Goal: Task Accomplishment & Management: Manage account settings

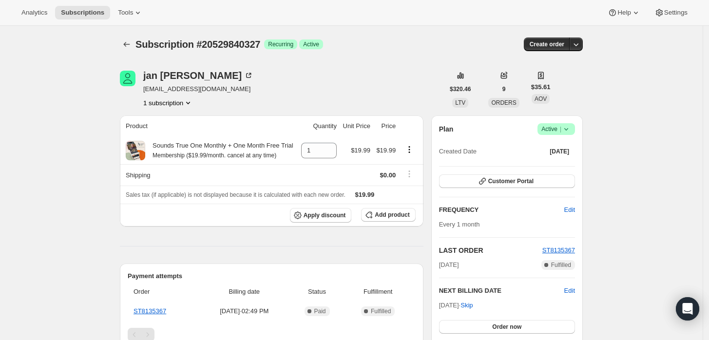
click at [575, 133] on span "Success Active |" at bounding box center [556, 129] width 38 height 12
click at [559, 165] on span "Cancel subscription" at bounding box center [559, 164] width 55 height 7
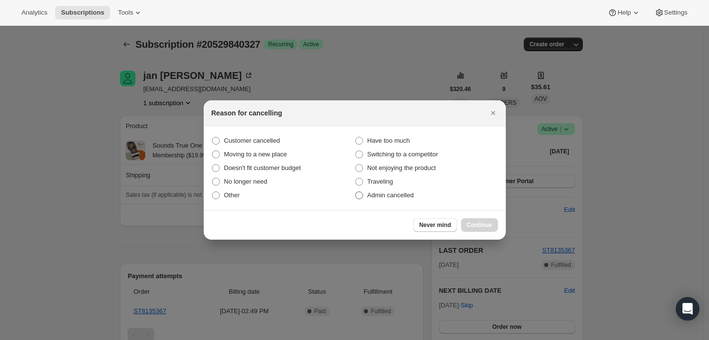
click at [391, 200] on label "Admin cancelled" at bounding box center [426, 195] width 143 height 14
click at [356, 192] on input "Admin cancelled" at bounding box center [355, 191] width 0 height 0
radio input "true"
drag, startPoint x: 484, startPoint y: 225, endPoint x: 460, endPoint y: 196, distance: 37.4
click at [483, 225] on span "Continue" at bounding box center [479, 225] width 25 height 8
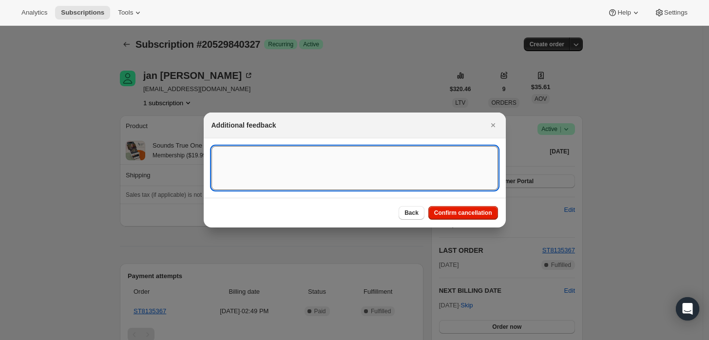
drag, startPoint x: 460, startPoint y: 196, endPoint x: 440, endPoint y: 164, distance: 37.2
click at [433, 164] on textarea ":rbj:" at bounding box center [354, 168] width 286 height 44
type textarea "Customer requested cancellation."
click at [473, 209] on span "Confirm cancellation" at bounding box center [463, 213] width 58 height 8
